Goal: Navigation & Orientation: Understand site structure

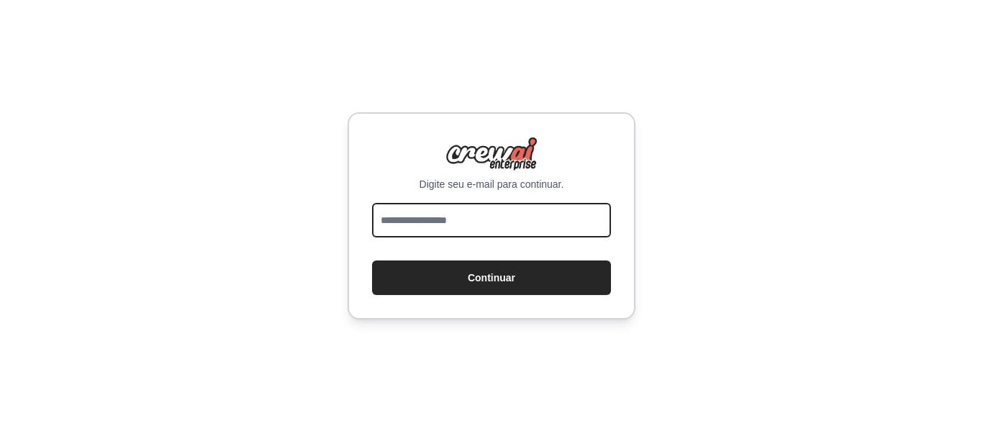
click at [408, 222] on input "email" at bounding box center [491, 220] width 239 height 35
paste input "**********"
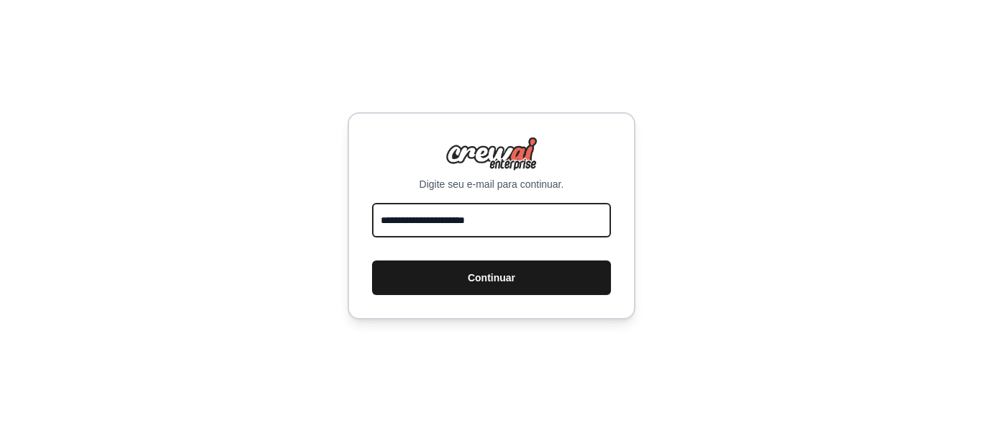
type input "**********"
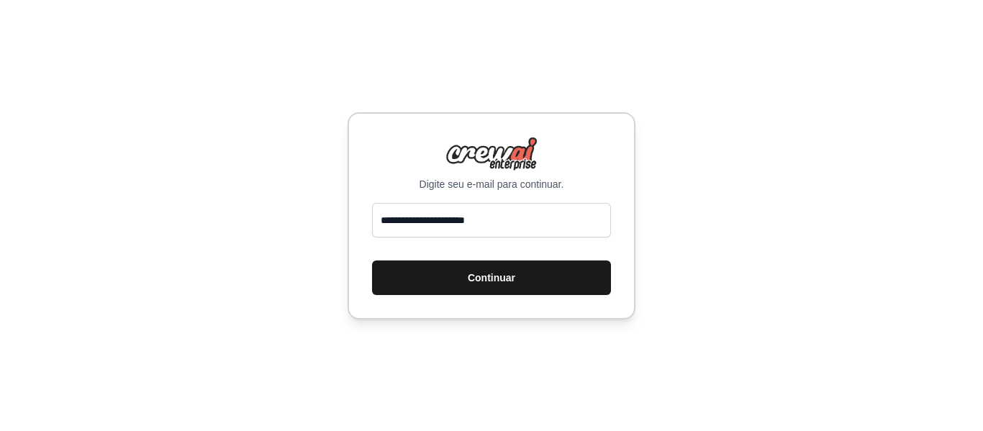
click at [478, 276] on font "Continuar" at bounding box center [491, 278] width 47 height 12
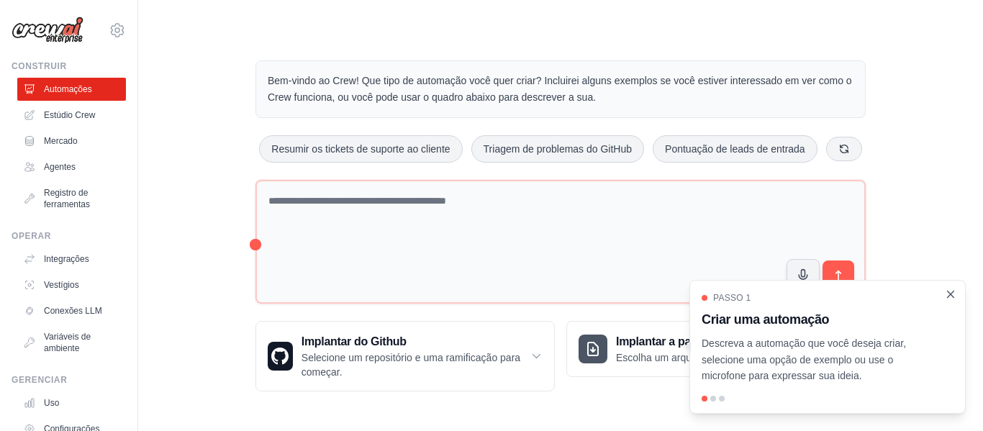
click at [952, 294] on icon "Passo a passo detalhado" at bounding box center [950, 294] width 13 height 13
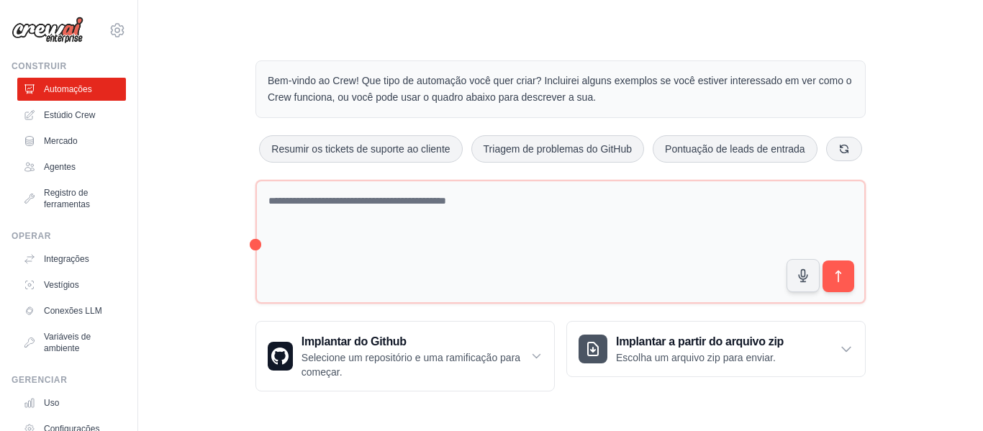
click at [189, 174] on div "Bem-vindo ao Crew! Que tipo de automação você quer criar? Incluirei alguns exem…" at bounding box center [560, 225] width 799 height 377
click at [956, 295] on div "Bem-vindo ao Crew! Que tipo de automação você quer criar? Incluirei alguns exem…" at bounding box center [560, 225] width 799 height 377
click at [203, 143] on div "Bem-vindo ao Crew! Que tipo de automação você quer criar? Incluirei alguns exem…" at bounding box center [560, 225] width 799 height 377
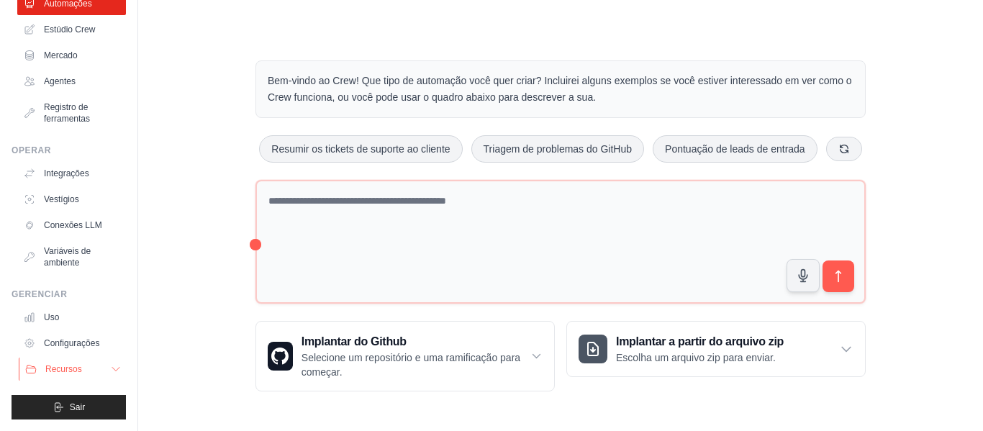
click at [65, 368] on font "Recursos" at bounding box center [63, 369] width 37 height 10
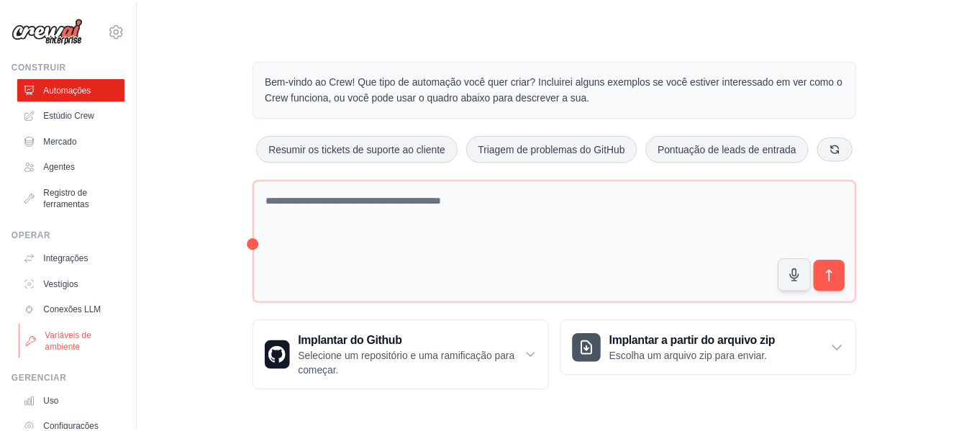
scroll to position [144, 0]
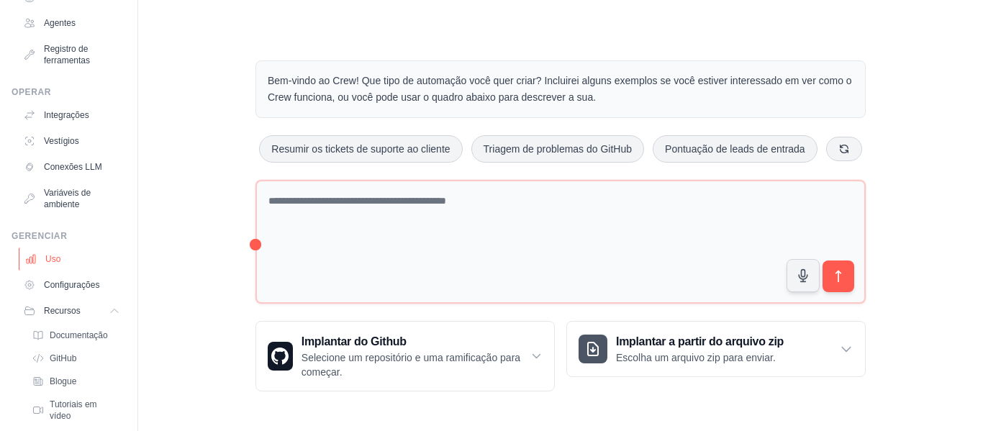
click at [60, 261] on font "Uso" at bounding box center [52, 259] width 15 height 10
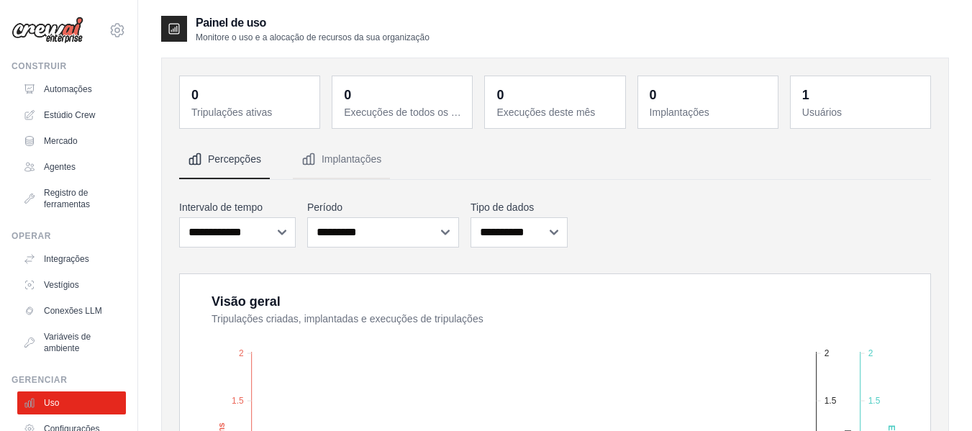
click at [638, 215] on div "**********" at bounding box center [555, 223] width 752 height 53
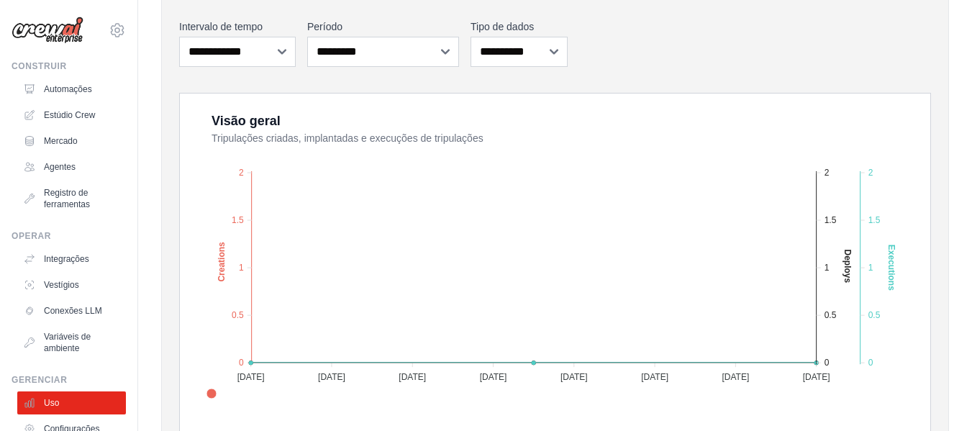
scroll to position [37, 0]
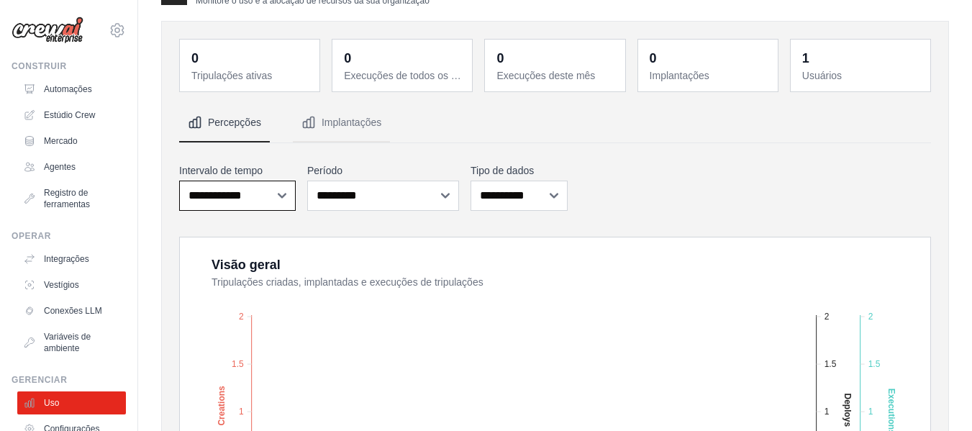
click at [230, 197] on select "**********" at bounding box center [237, 196] width 117 height 30
click at [663, 135] on nav "Percepções Implantações" at bounding box center [555, 123] width 752 height 39
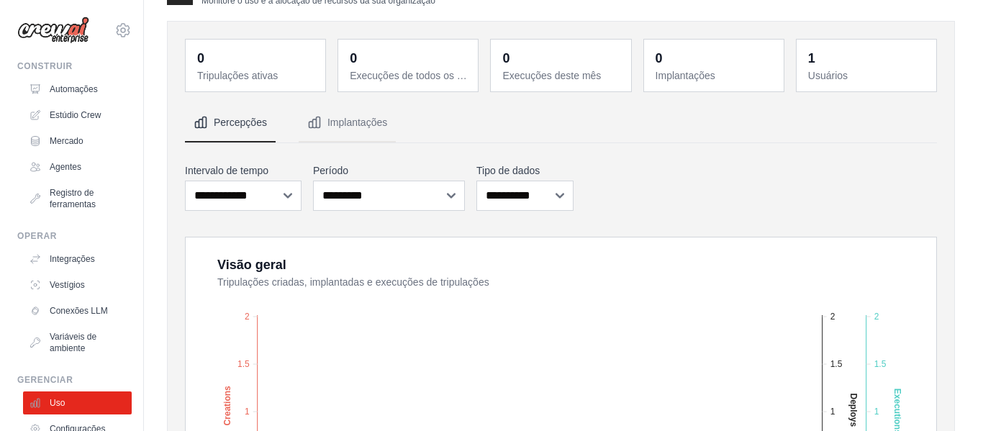
scroll to position [0, 0]
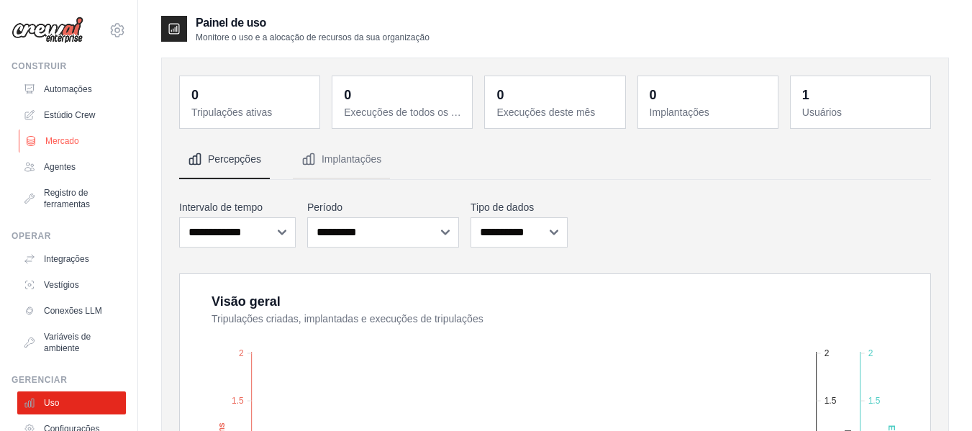
click at [68, 140] on font "Mercado" at bounding box center [62, 141] width 34 height 10
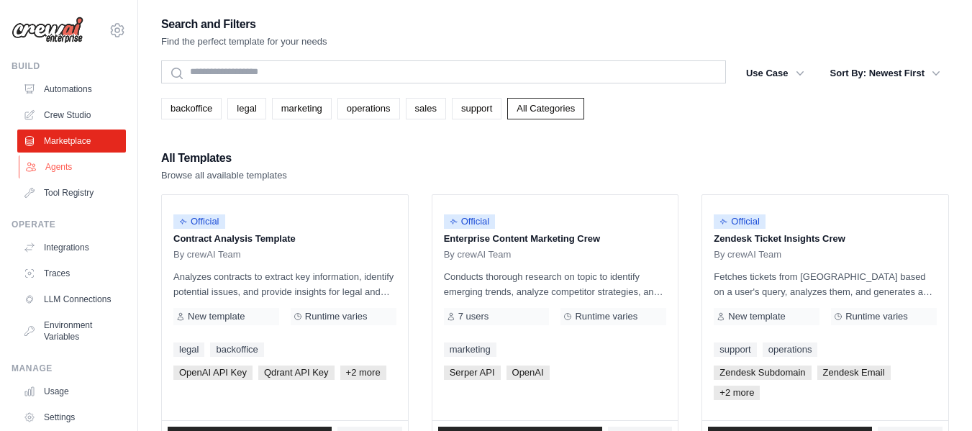
click at [59, 168] on link "Agents" at bounding box center [73, 166] width 109 height 23
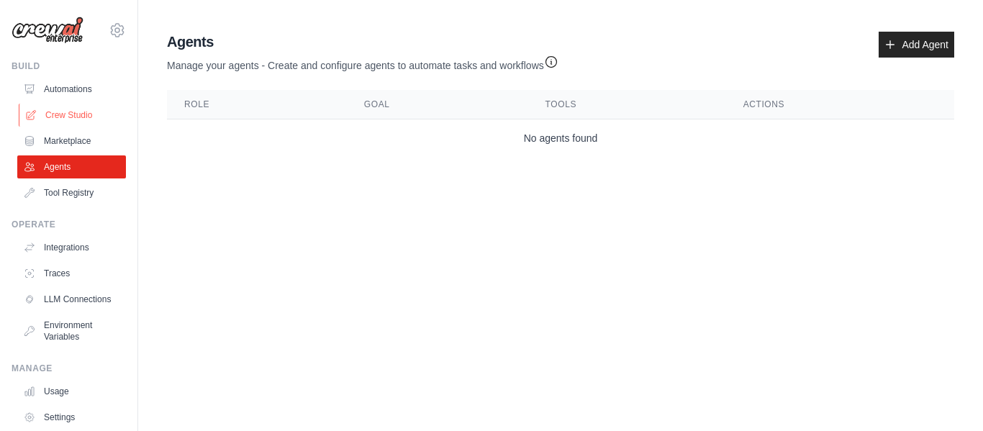
click at [73, 109] on link "Crew Studio" at bounding box center [73, 115] width 109 height 23
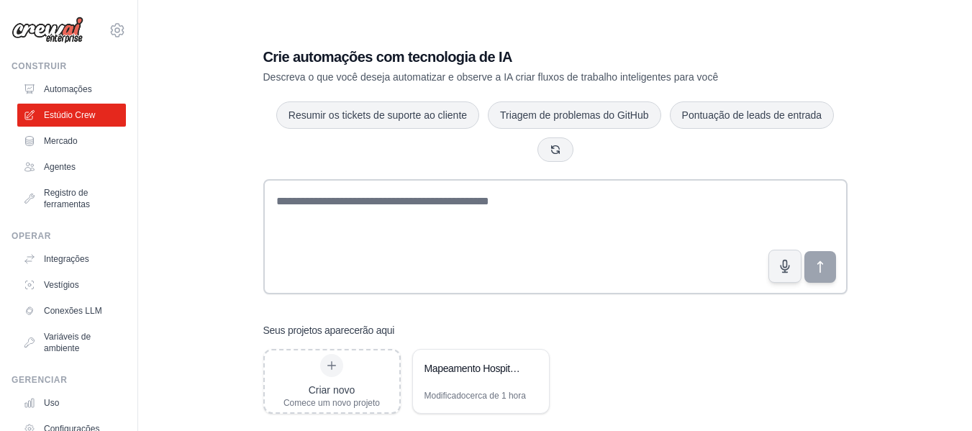
click at [191, 250] on div "Crie automações com tecnologia de IA Descreva o que você deseja automatizar e o…" at bounding box center [555, 229] width 788 height 431
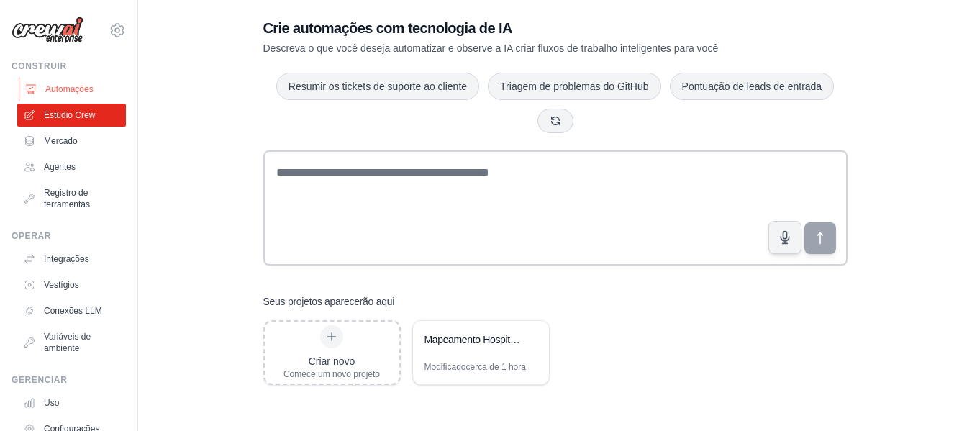
click at [62, 86] on font "Automações" at bounding box center [69, 89] width 48 height 10
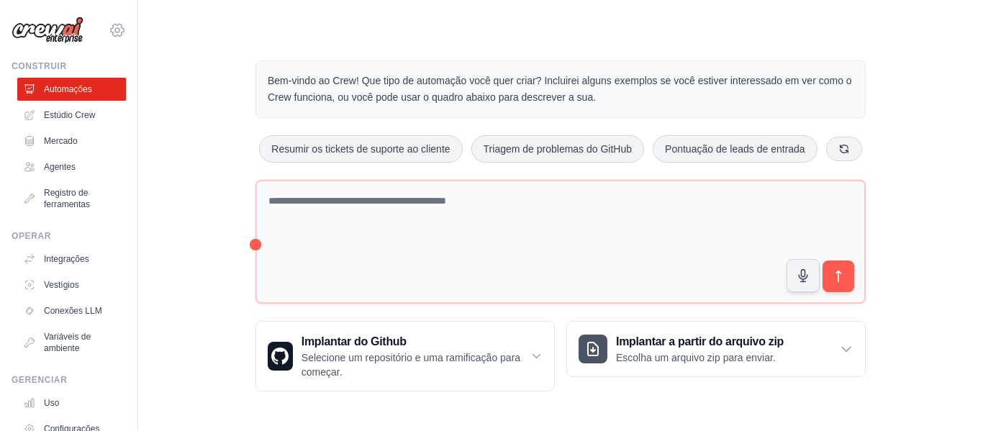
click at [109, 30] on icon at bounding box center [117, 30] width 17 height 17
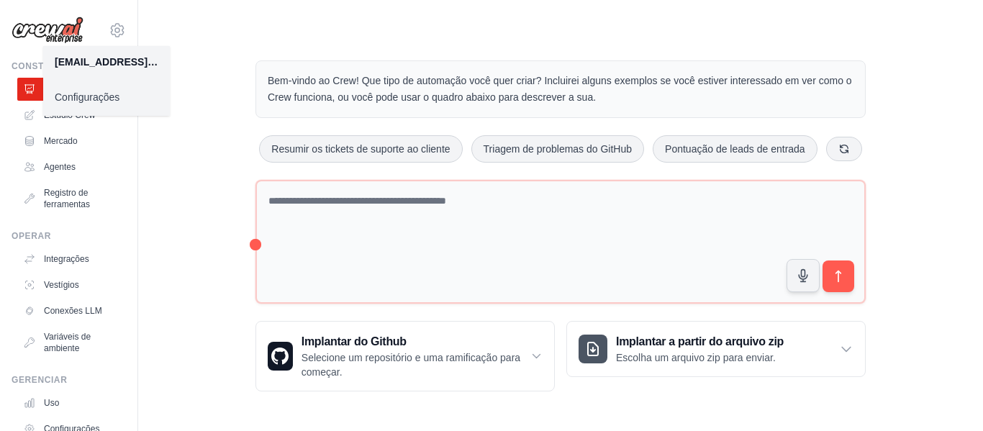
click at [86, 96] on font "Configurações" at bounding box center [87, 97] width 65 height 12
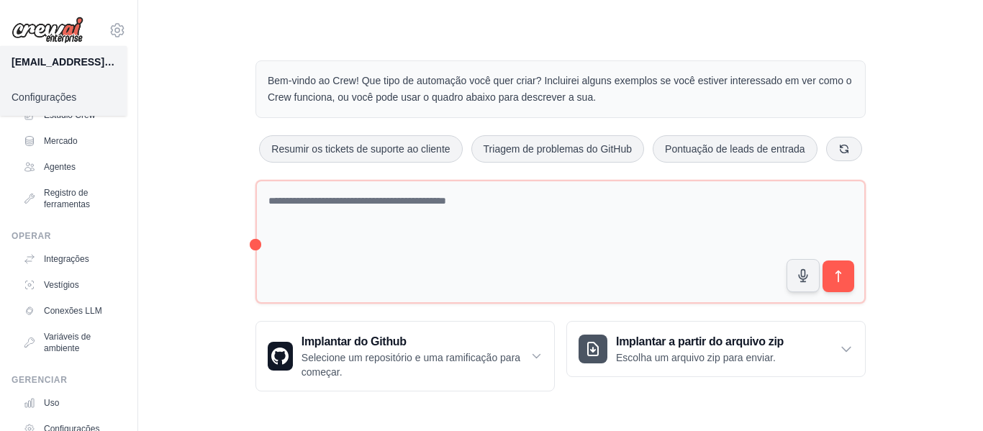
click at [219, 166] on div "Bem-vindo ao Crew! Que tipo de automação você quer criar? Incluirei alguns exem…" at bounding box center [560, 225] width 799 height 377
click at [192, 76] on div "Bem-vindo ao Crew! Que tipo de automação você quer criar? Incluirei alguns exem…" at bounding box center [560, 225] width 799 height 377
click at [60, 399] on font "Uso" at bounding box center [52, 403] width 15 height 10
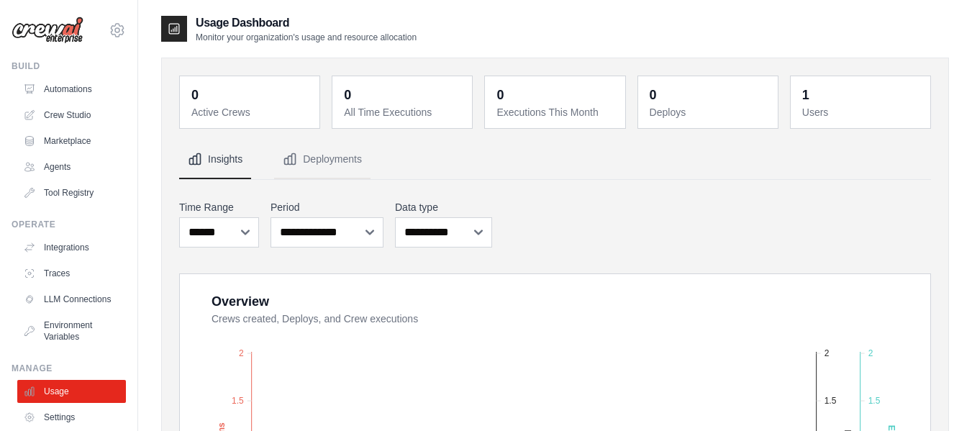
click at [649, 203] on div "**********" at bounding box center [555, 223] width 752 height 53
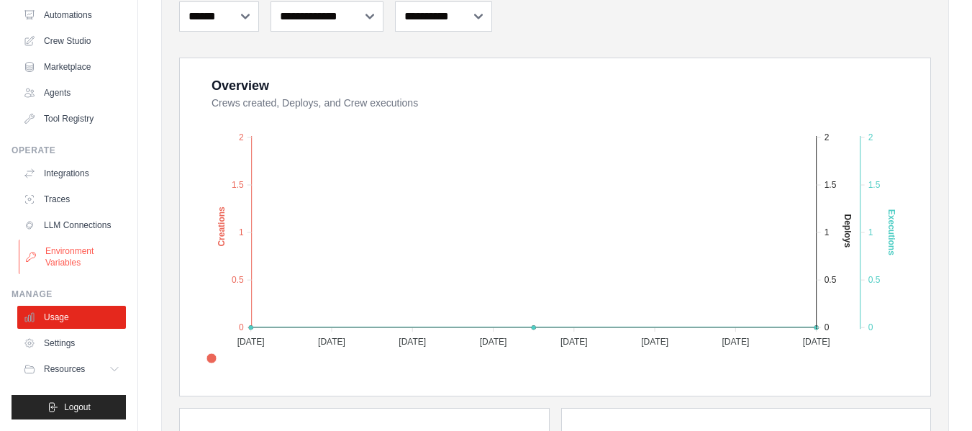
scroll to position [288, 0]
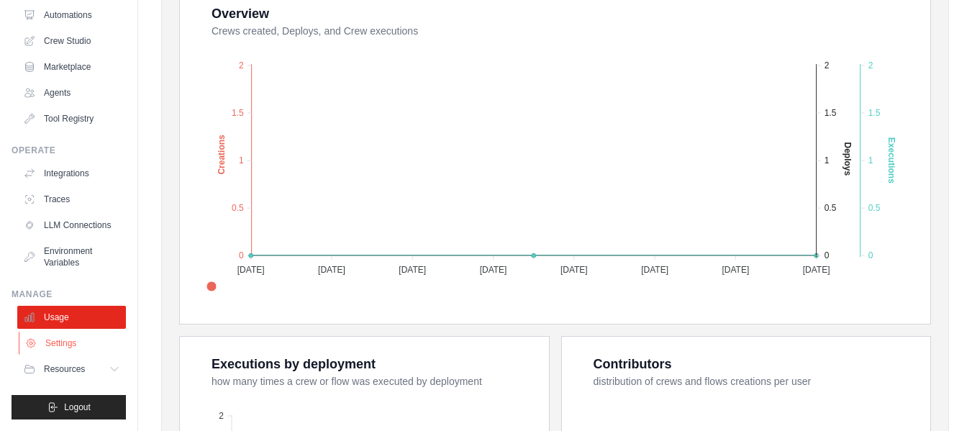
click at [65, 343] on link "Settings" at bounding box center [73, 343] width 109 height 23
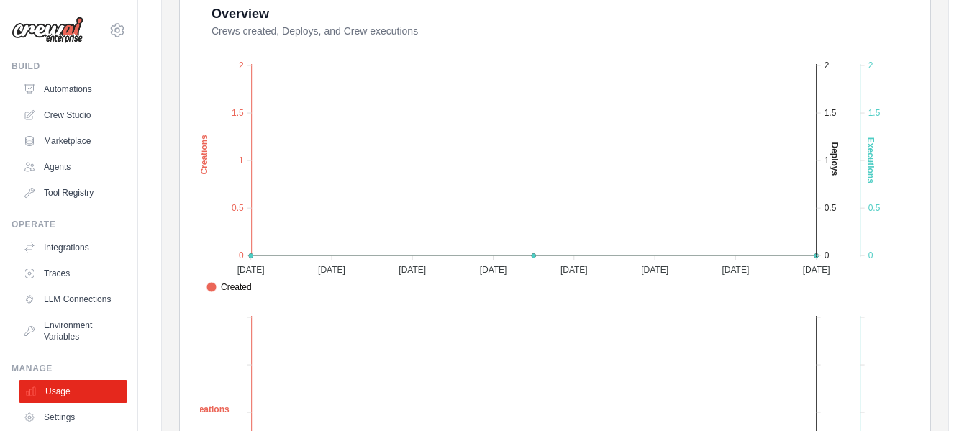
scroll to position [86, 0]
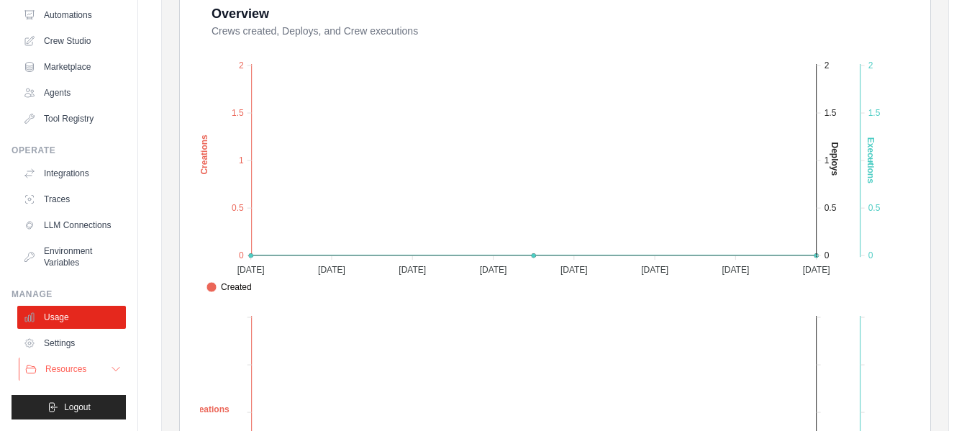
click at [70, 365] on span "Resources" at bounding box center [65, 369] width 41 height 12
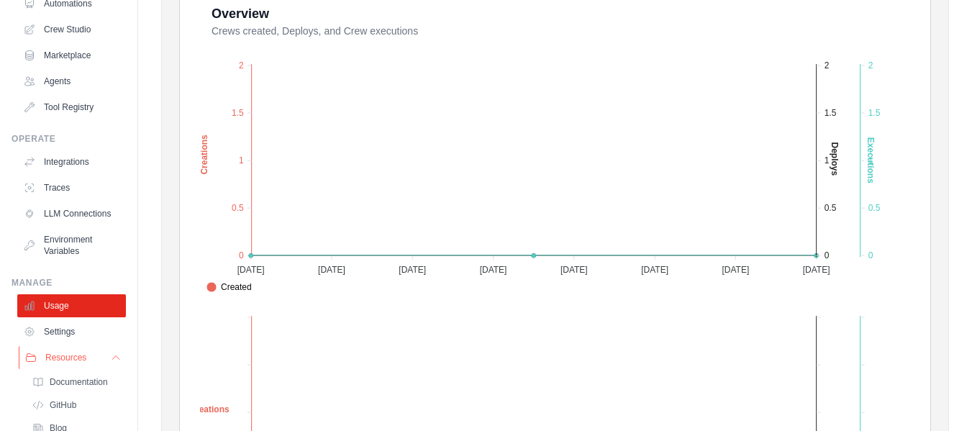
scroll to position [178, 0]
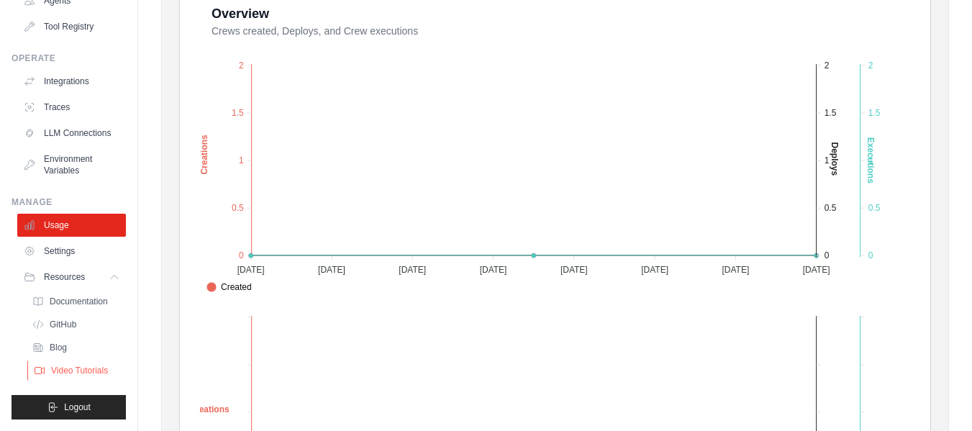
click at [76, 368] on span "Video Tutorials" at bounding box center [79, 371] width 57 height 12
